Goal: Transaction & Acquisition: Subscribe to service/newsletter

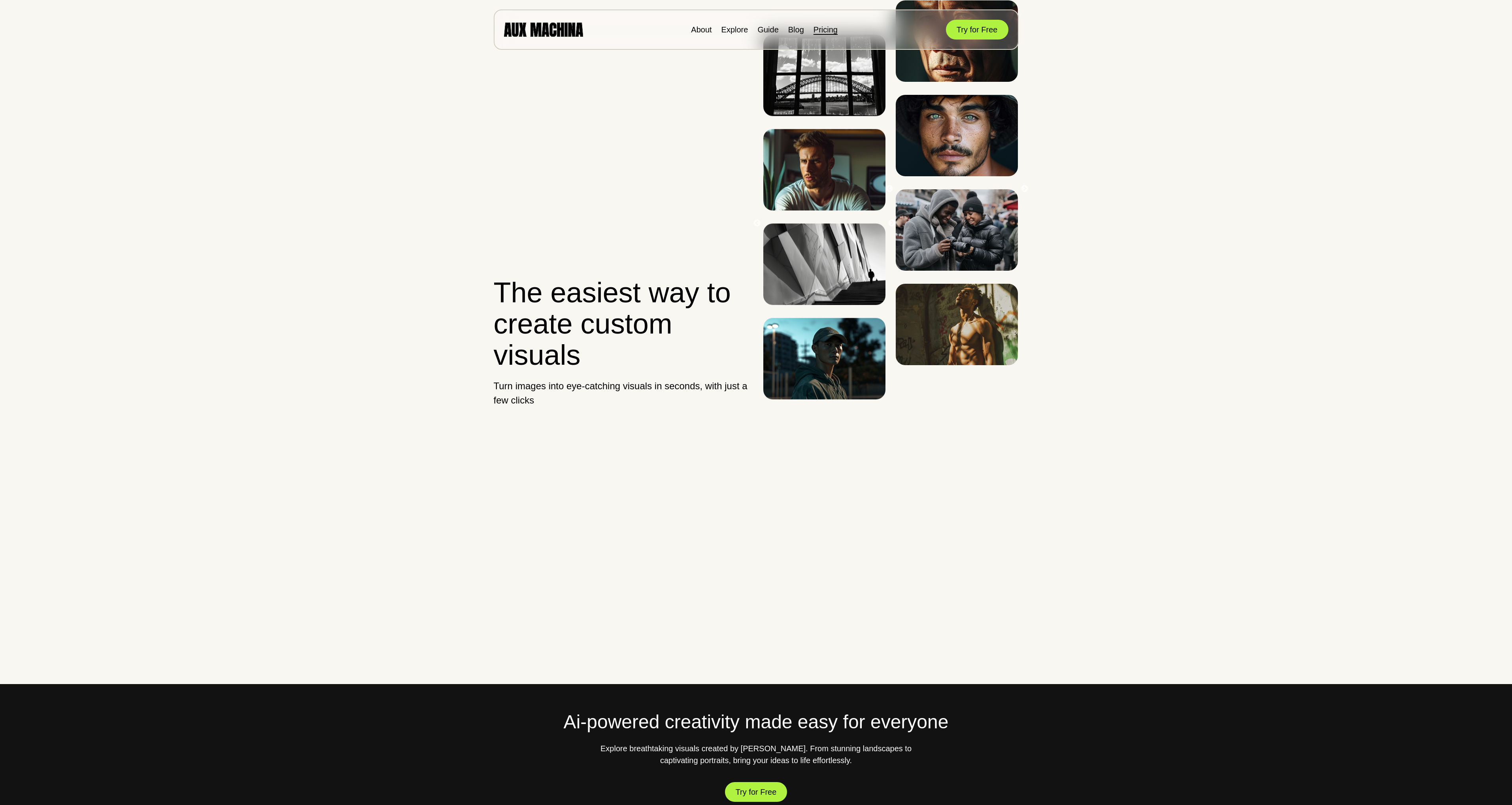
click at [831, 28] on link "Pricing" at bounding box center [825, 29] width 24 height 9
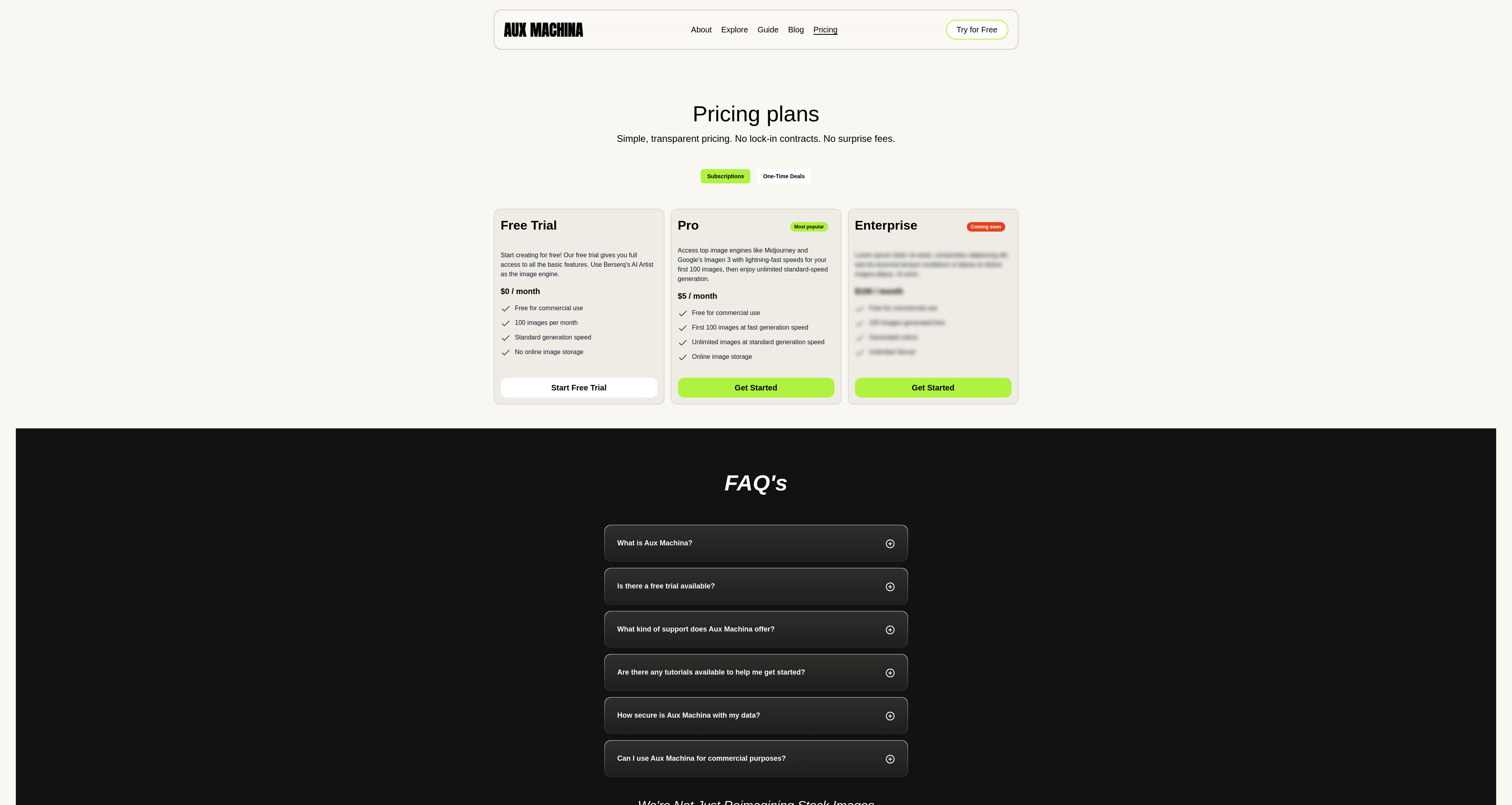
click at [989, 28] on button "Try for Free" at bounding box center [977, 30] width 62 height 20
click at [515, 29] on img at bounding box center [544, 29] width 79 height 14
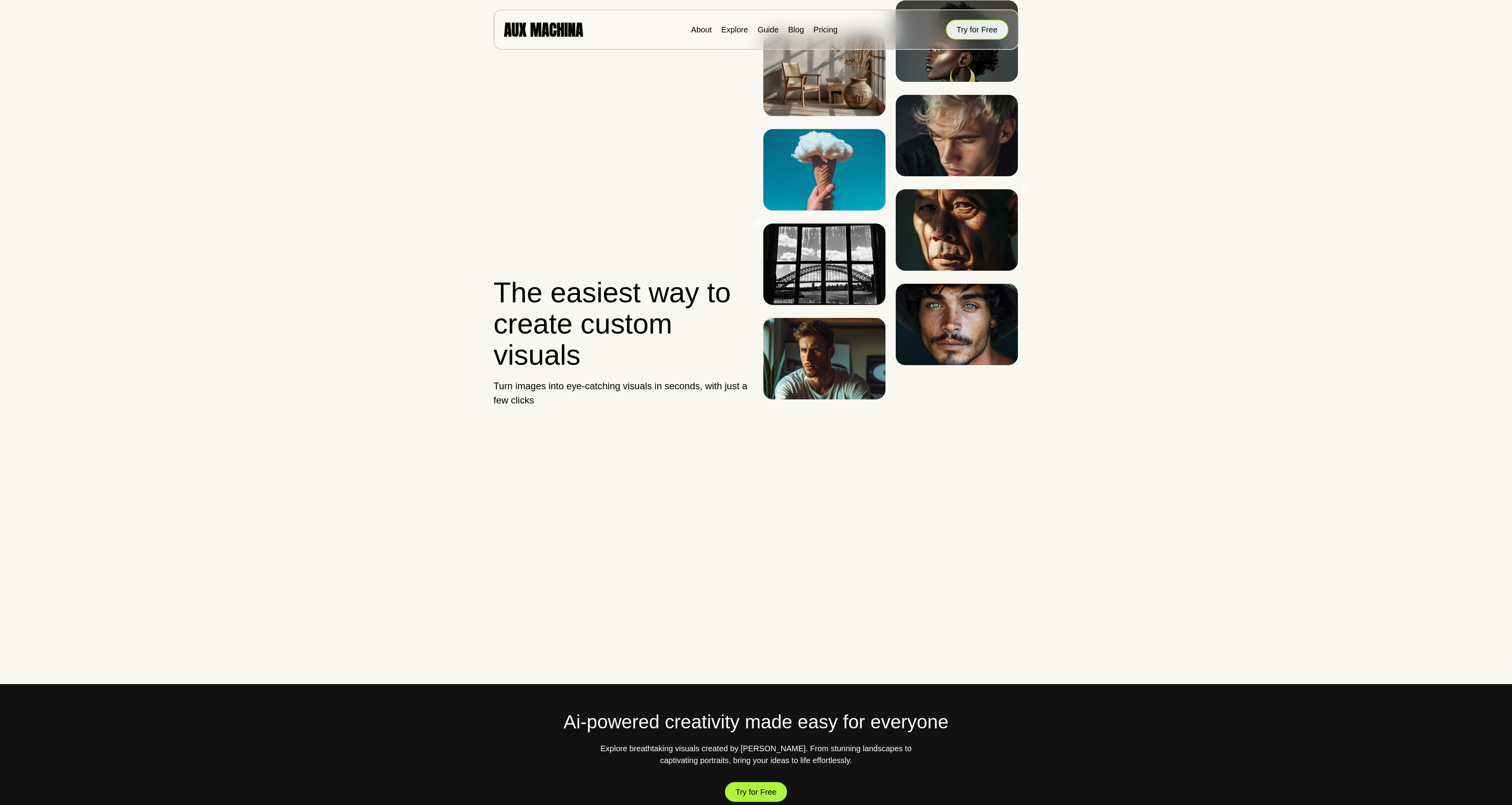
click at [977, 31] on button "Try for Free" at bounding box center [977, 30] width 62 height 20
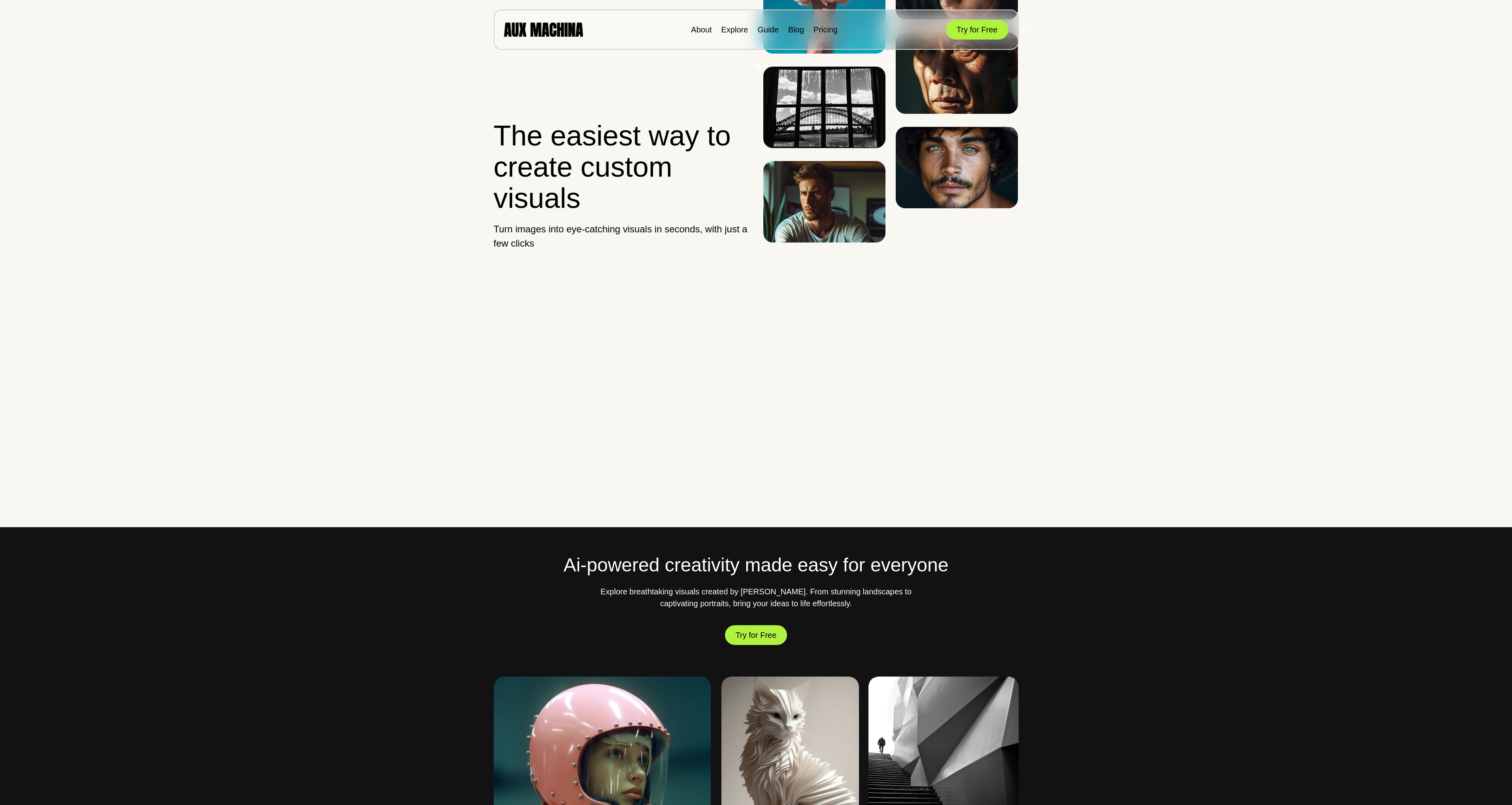
scroll to position [158, 0]
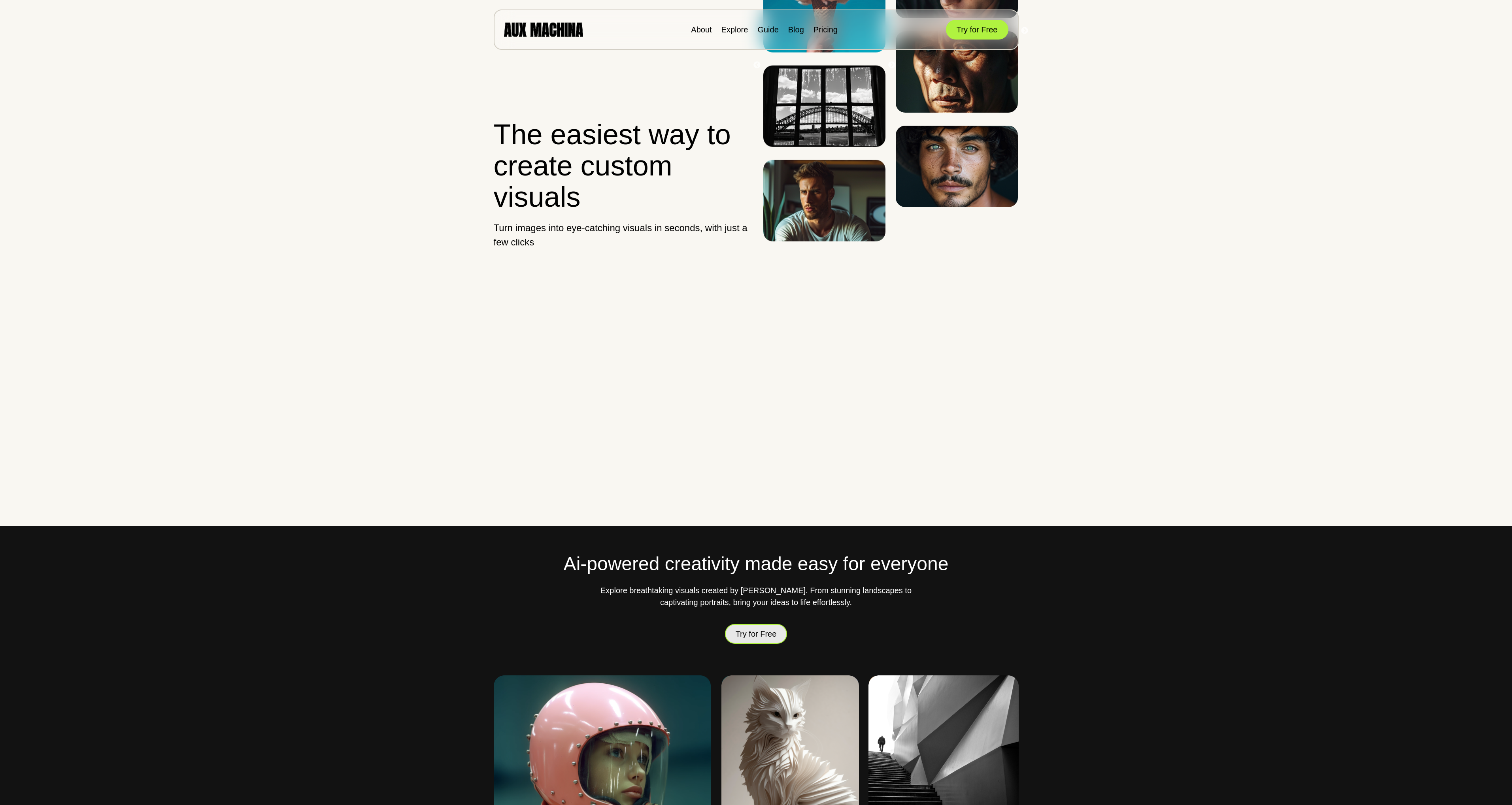
click at [748, 636] on button "Try for Free" at bounding box center [756, 634] width 62 height 20
